Goal: Information Seeking & Learning: Learn about a topic

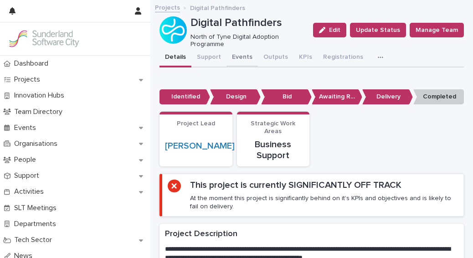
click at [244, 57] on button "Events" at bounding box center [242, 57] width 31 height 19
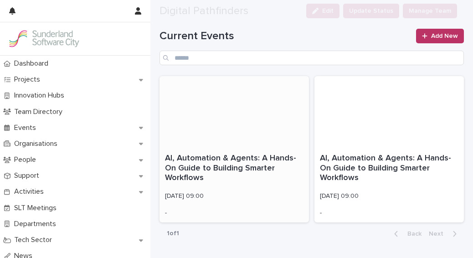
scroll to position [68, 0]
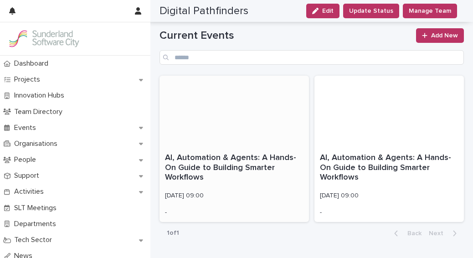
click at [262, 162] on p "AI, Automation & Agents: A Hands-On Guide to Building Smarter Workflows" at bounding box center [234, 168] width 139 height 30
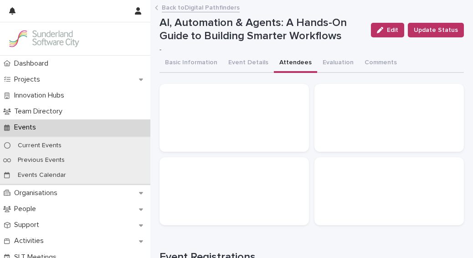
click at [286, 66] on button "Attendees" at bounding box center [295, 63] width 43 height 19
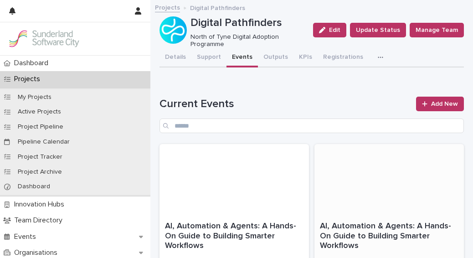
click at [361, 205] on div at bounding box center [390, 180] width 150 height 72
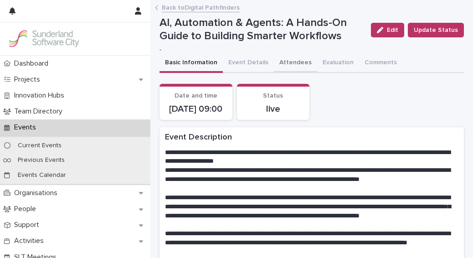
click at [290, 62] on button "Attendees" at bounding box center [295, 63] width 43 height 19
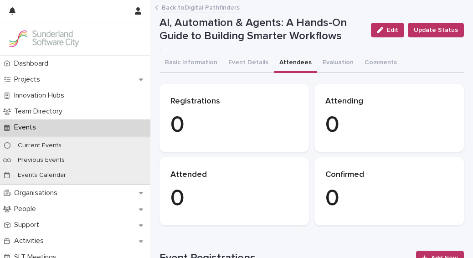
scroll to position [11, 0]
